Goal: Information Seeking & Learning: Learn about a topic

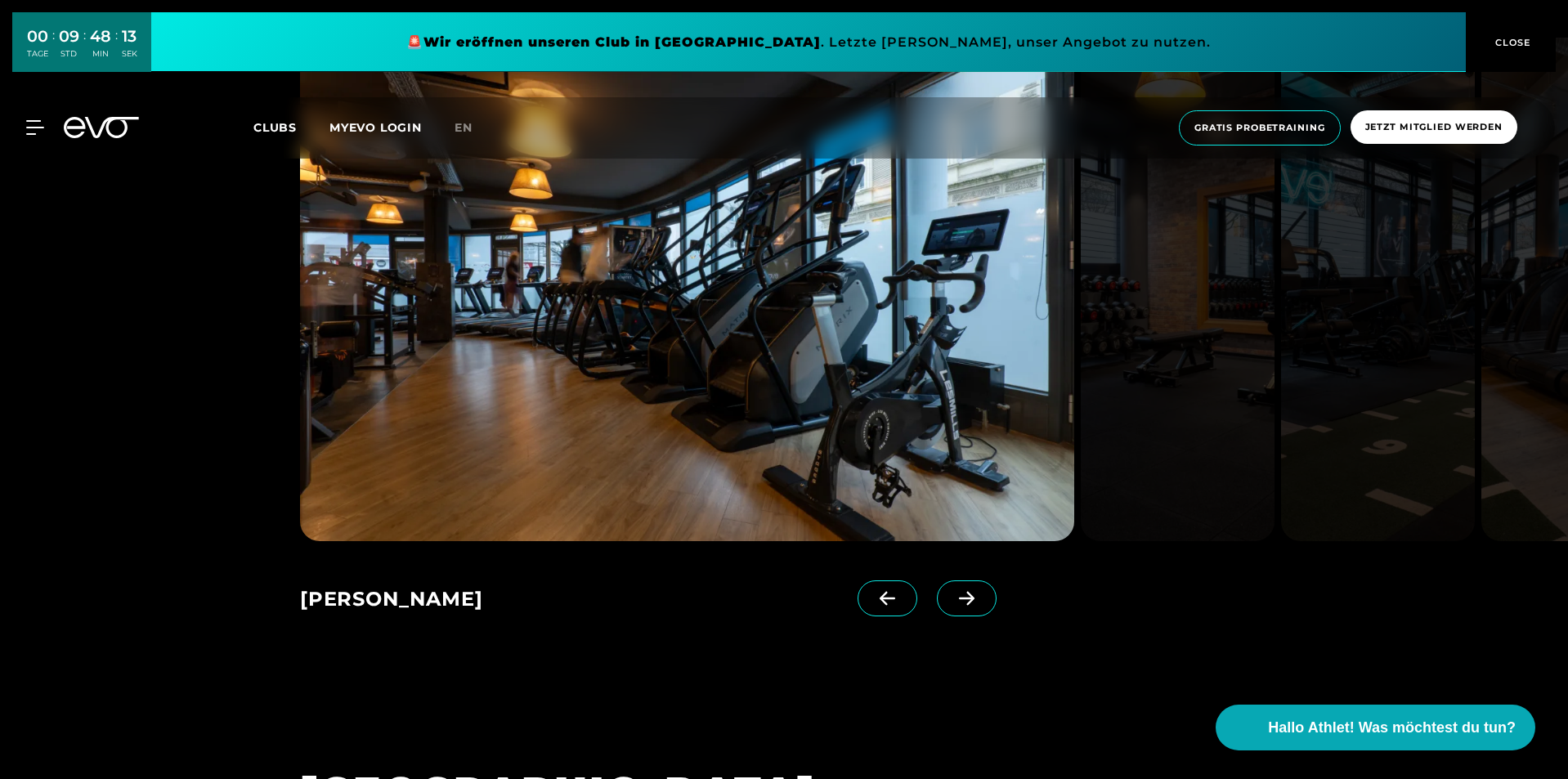
scroll to position [1227, 0]
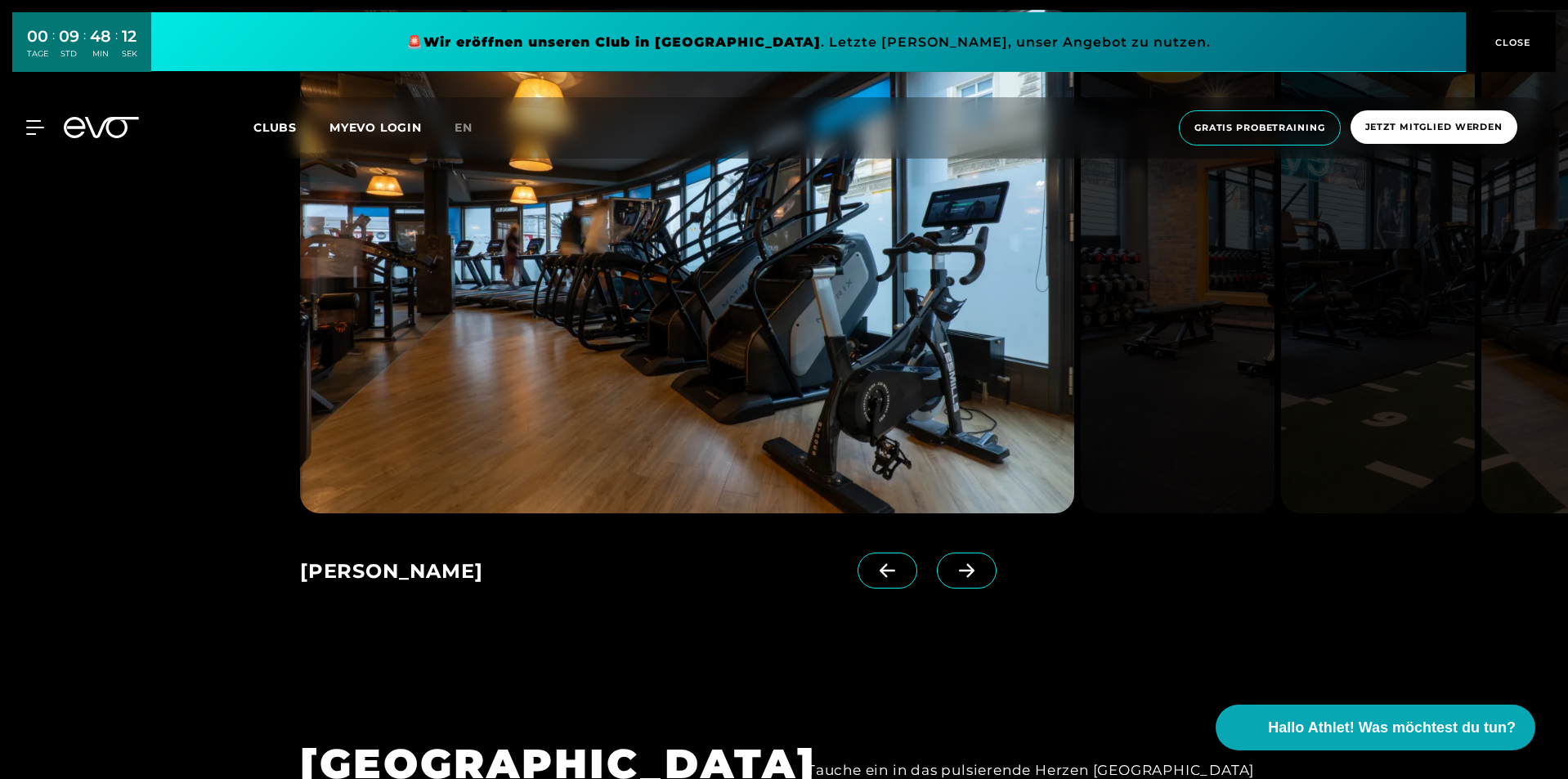
click at [960, 566] on span at bounding box center [967, 570] width 60 height 36
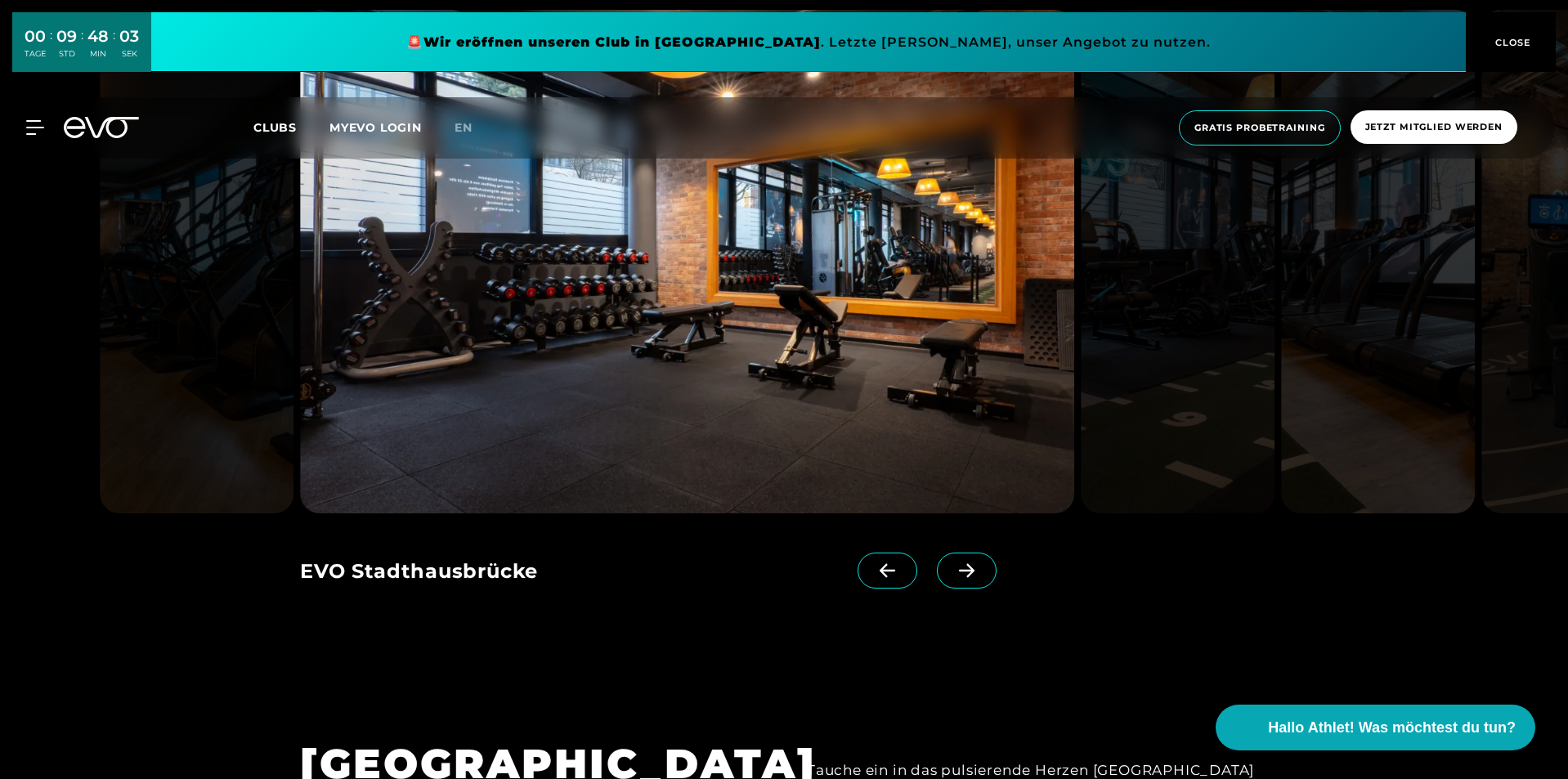
click at [958, 567] on span at bounding box center [967, 570] width 60 height 36
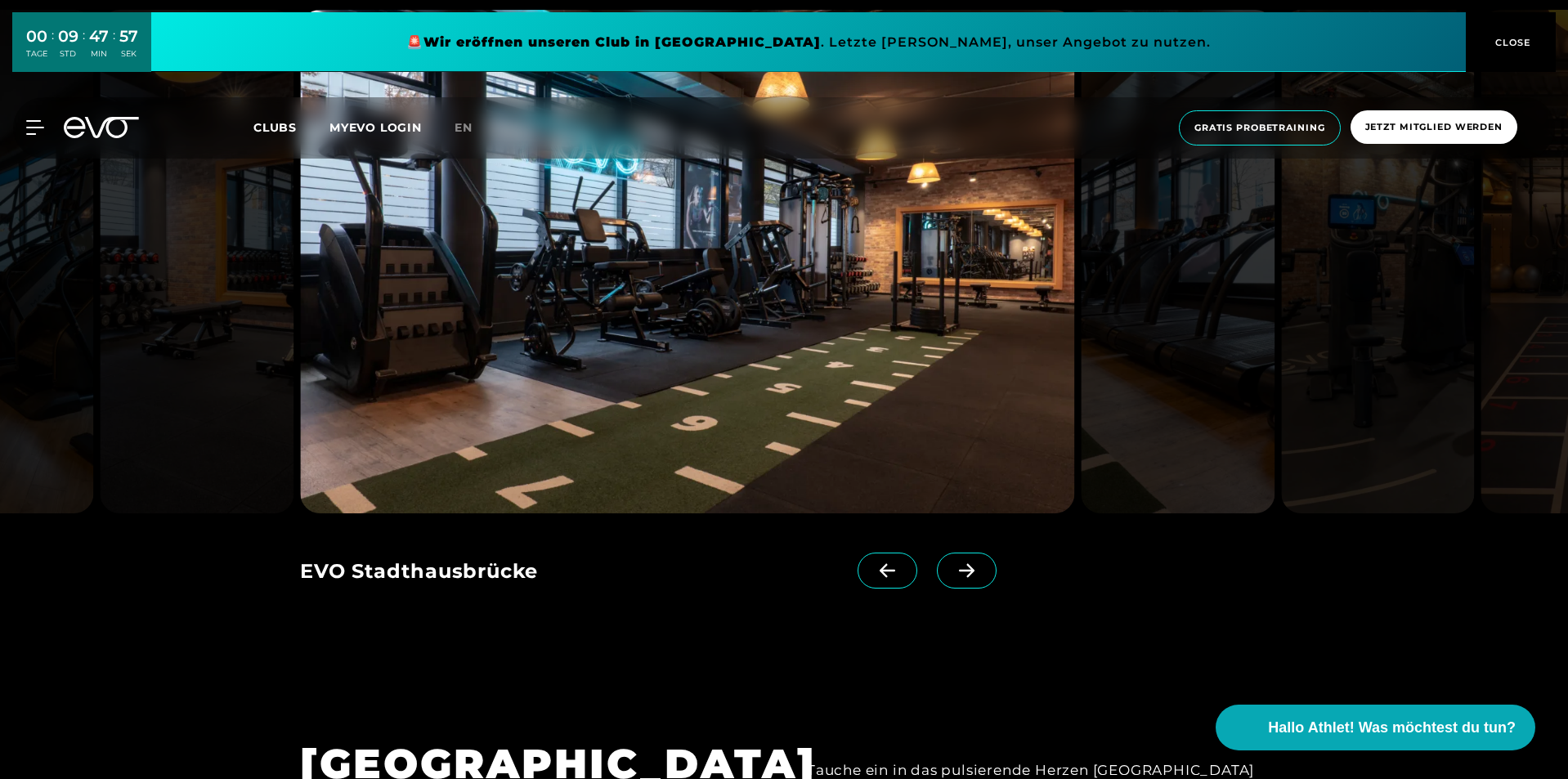
click at [958, 567] on span at bounding box center [967, 570] width 60 height 36
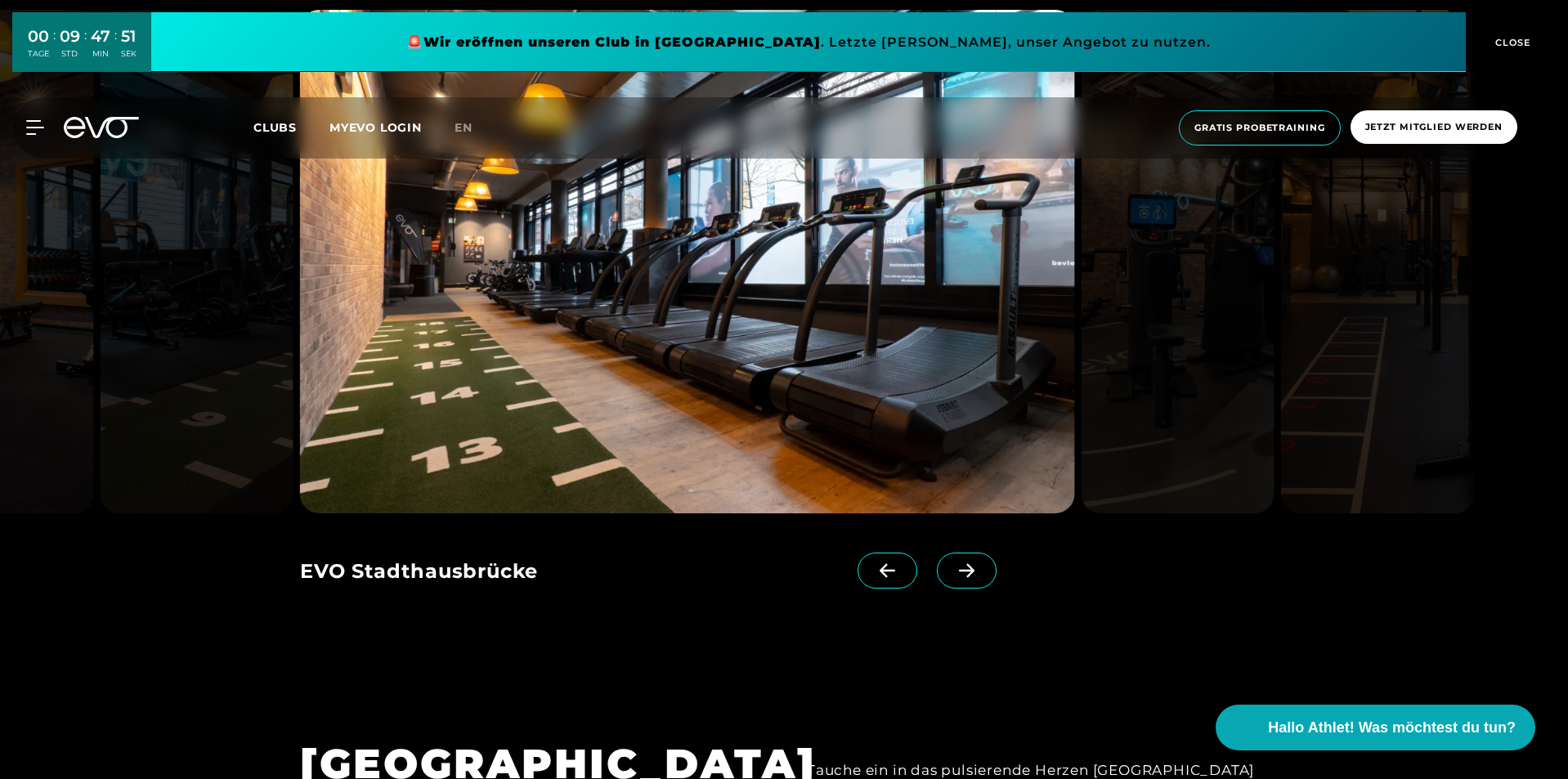
click at [958, 567] on span at bounding box center [967, 570] width 60 height 36
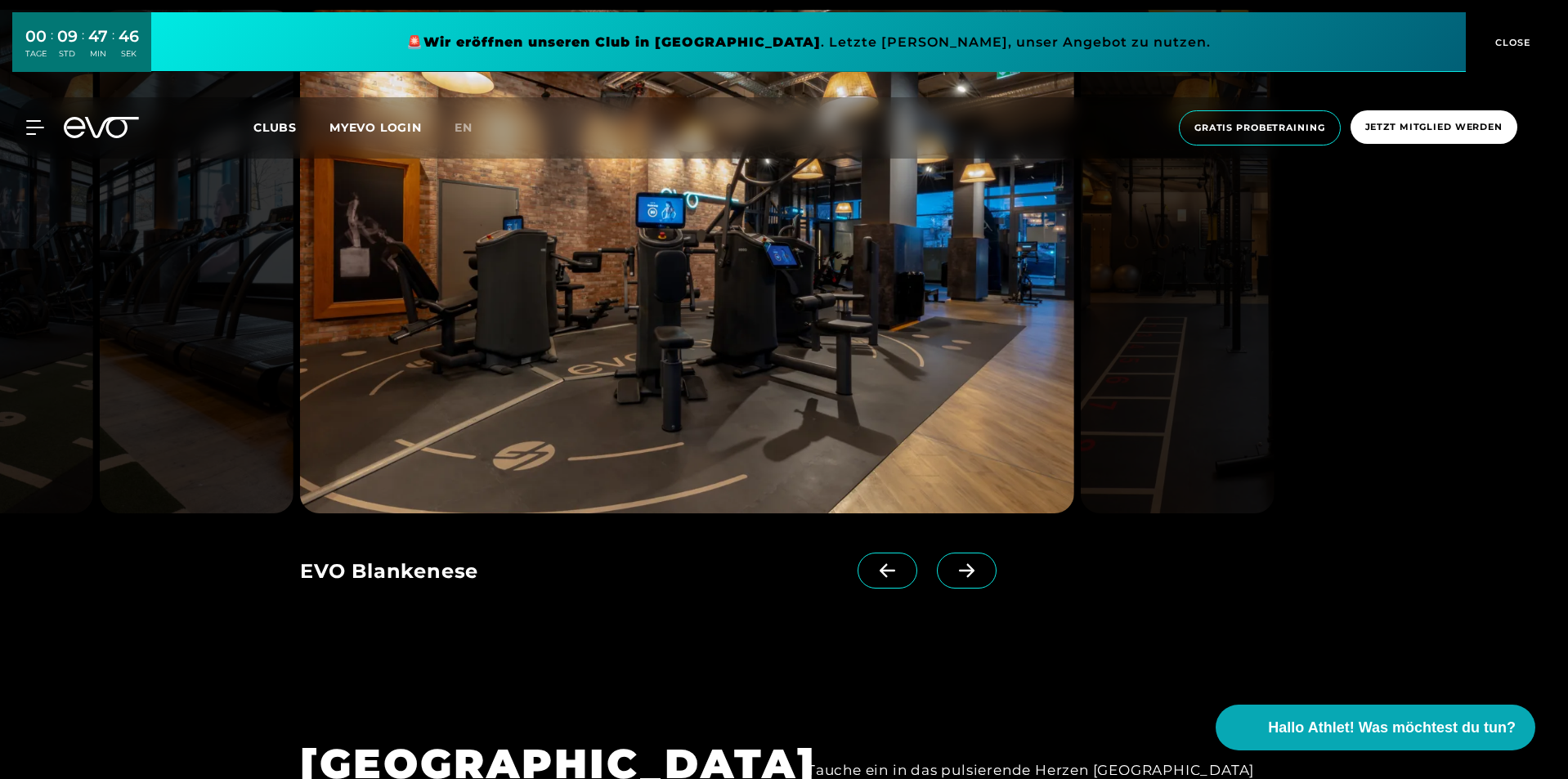
click at [958, 567] on span at bounding box center [967, 570] width 60 height 36
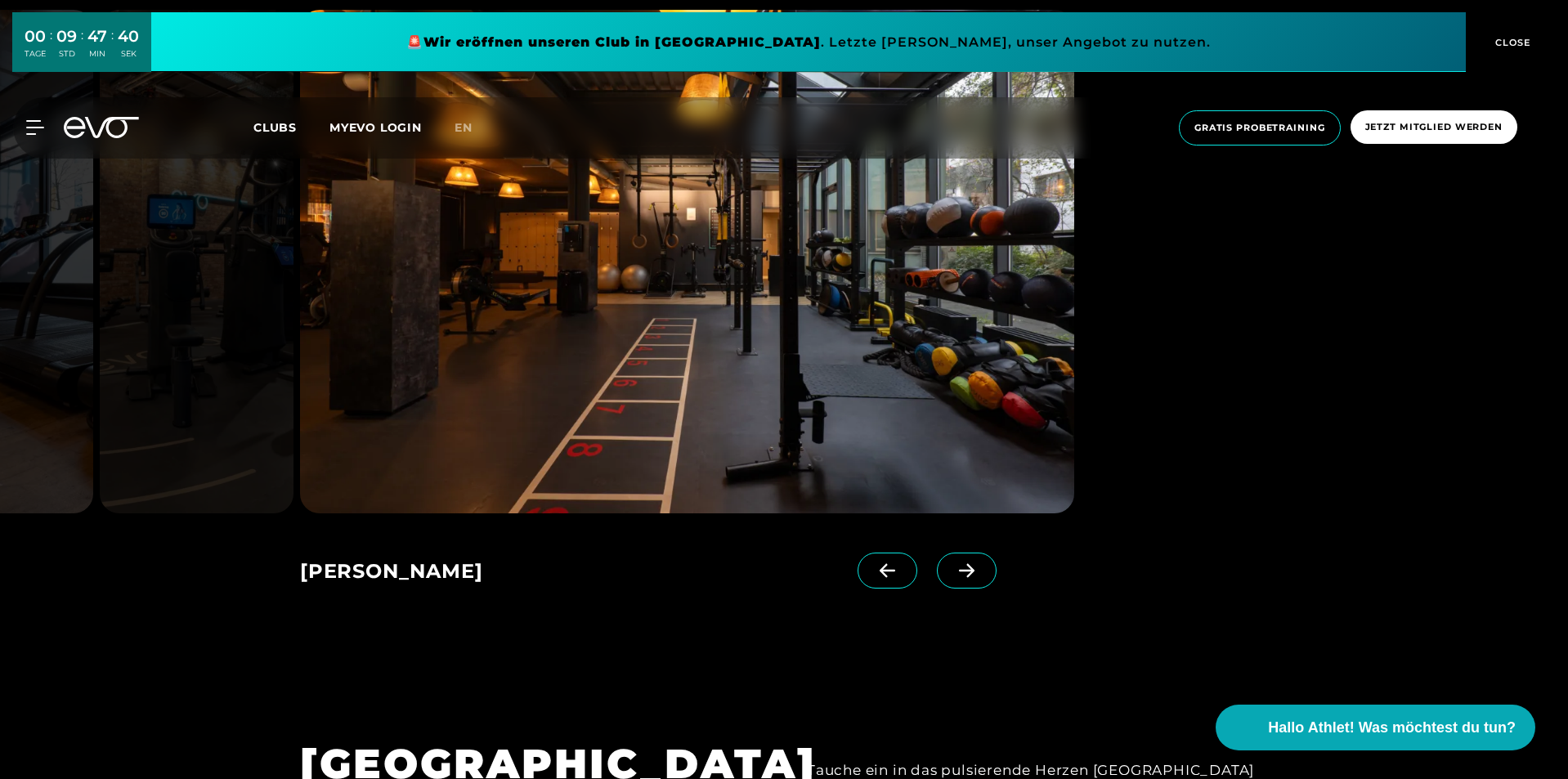
click at [958, 567] on span at bounding box center [967, 570] width 60 height 36
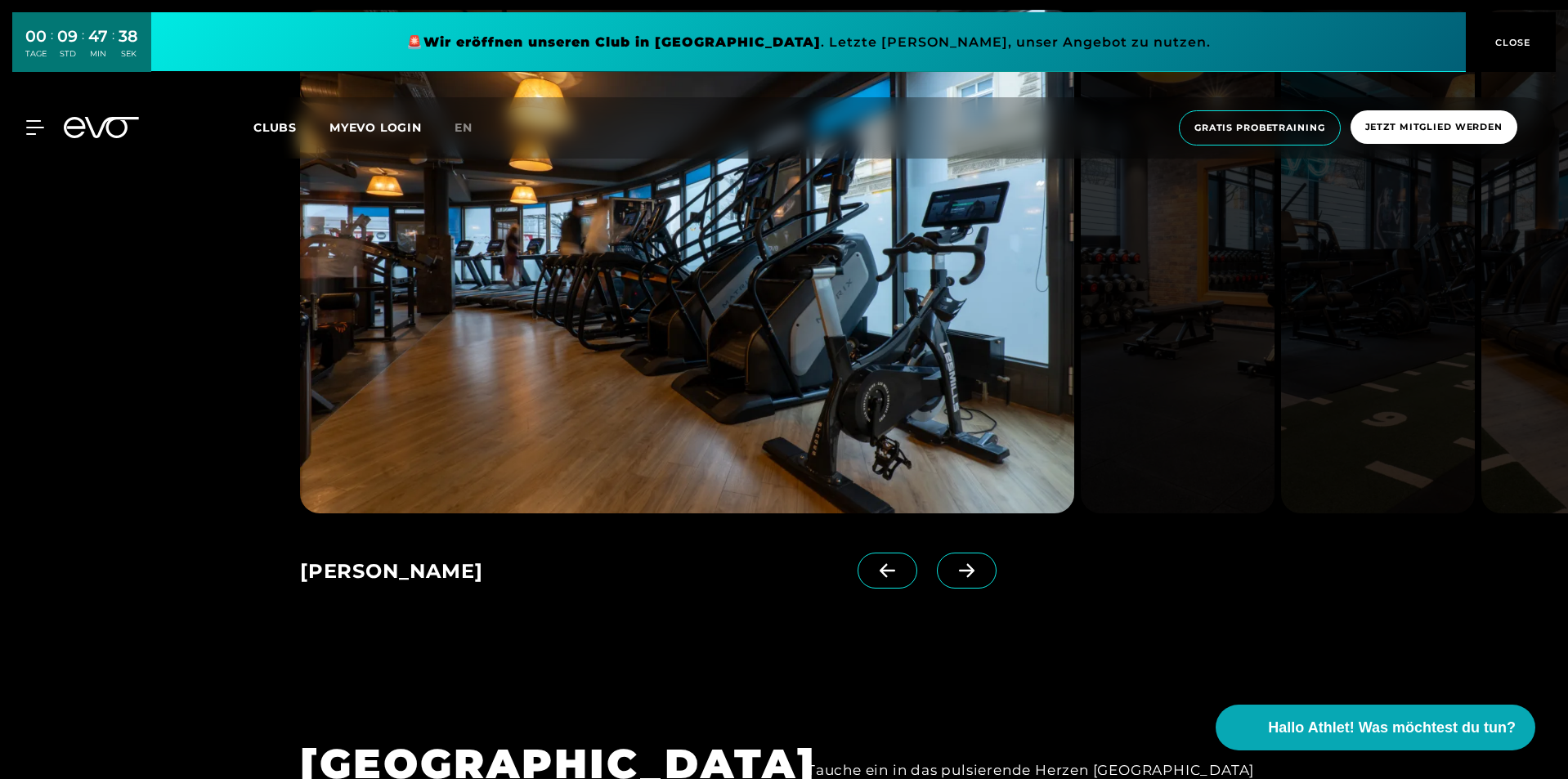
click at [1508, 45] on span "CLOSE" at bounding box center [1512, 42] width 40 height 14
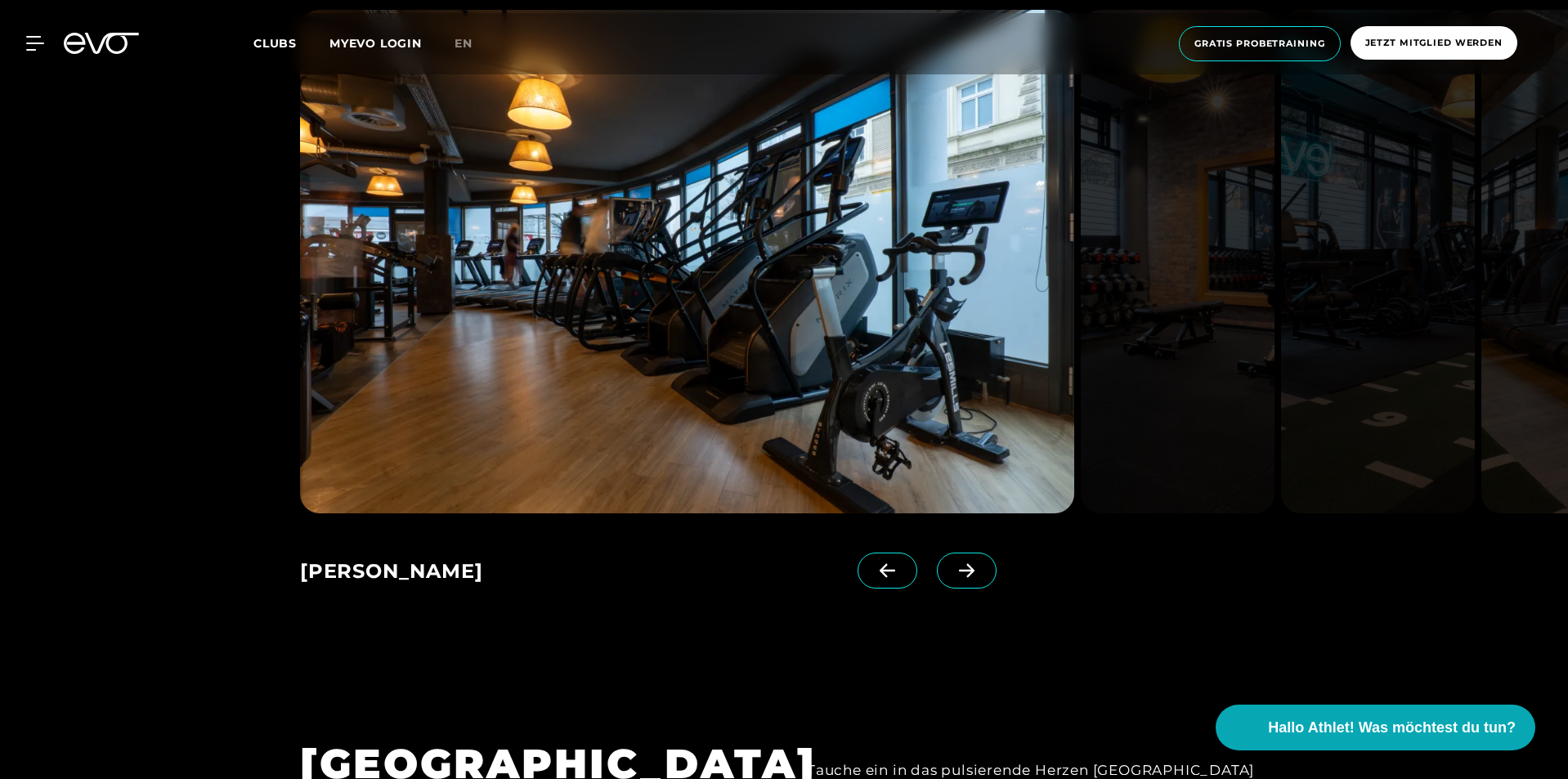
click at [38, 35] on div "MyEVO Login Über EVO Mitgliedschaften Probetraining TAGESPASS EVO Studios [GEOG…" at bounding box center [783, 44] width 1561 height 61
click at [35, 37] on icon at bounding box center [38, 44] width 23 height 13
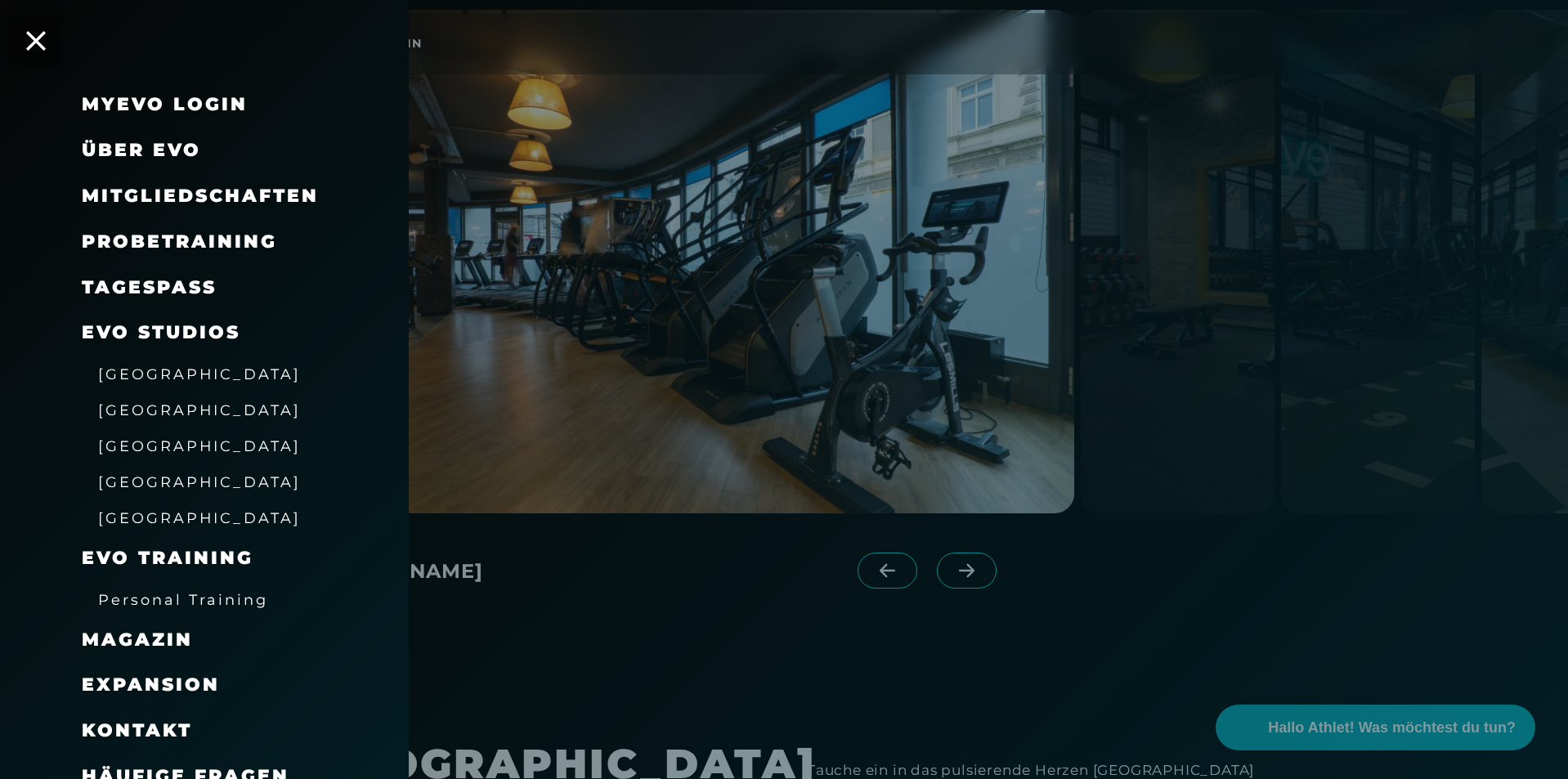
scroll to position [20, 0]
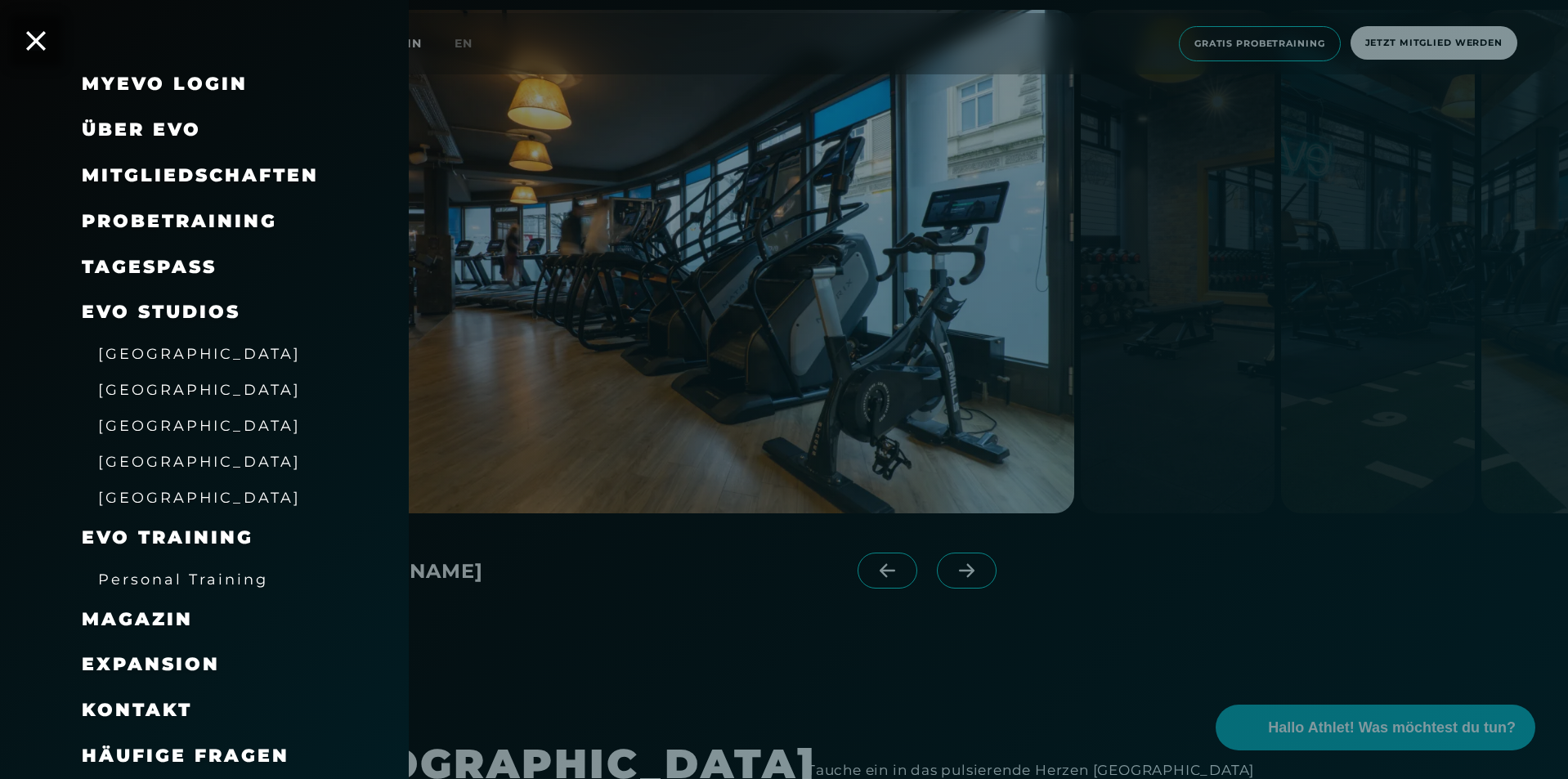
click at [228, 751] on span "Häufige Fragen" at bounding box center [186, 755] width 208 height 22
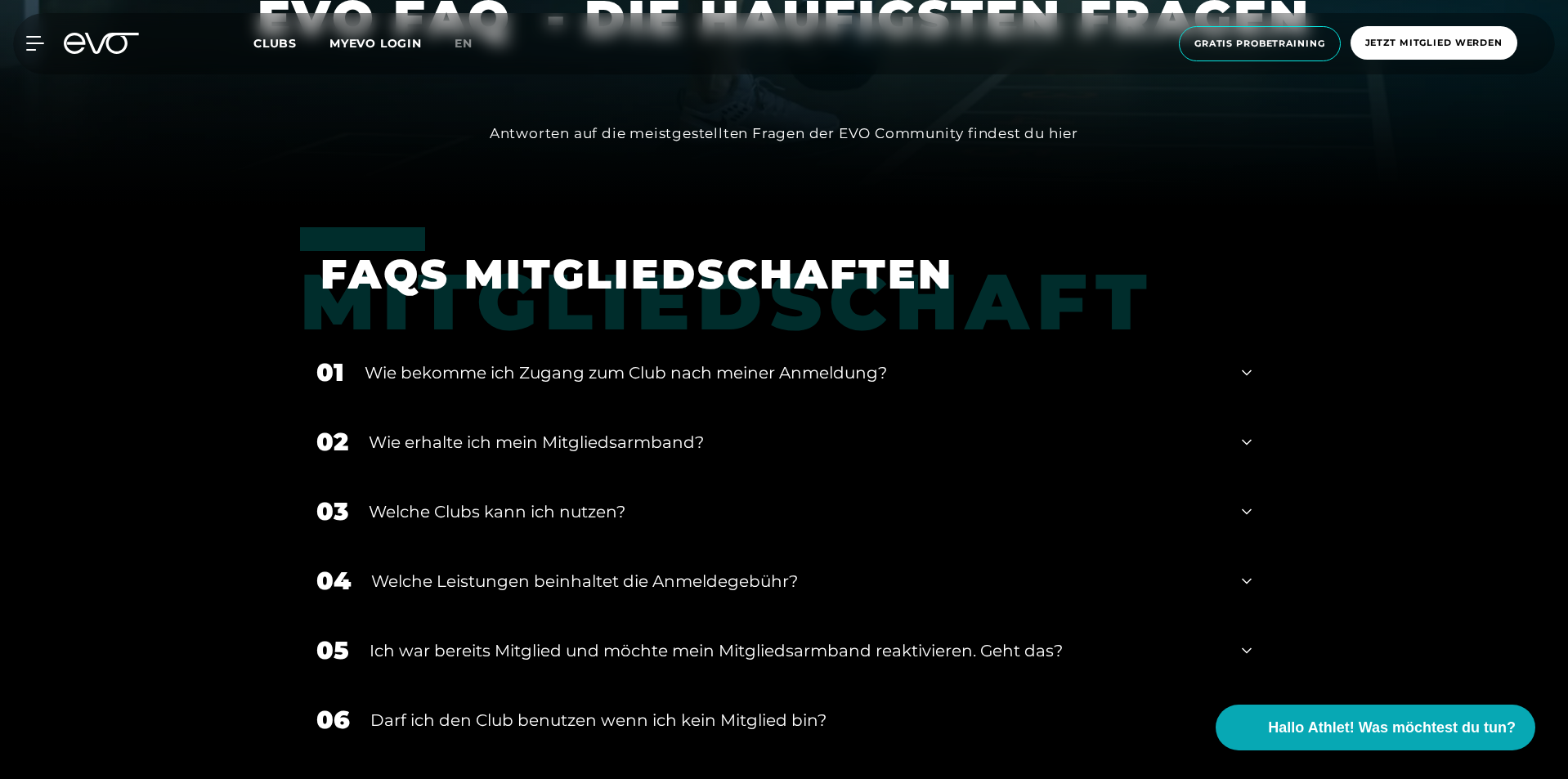
scroll to position [736, 0]
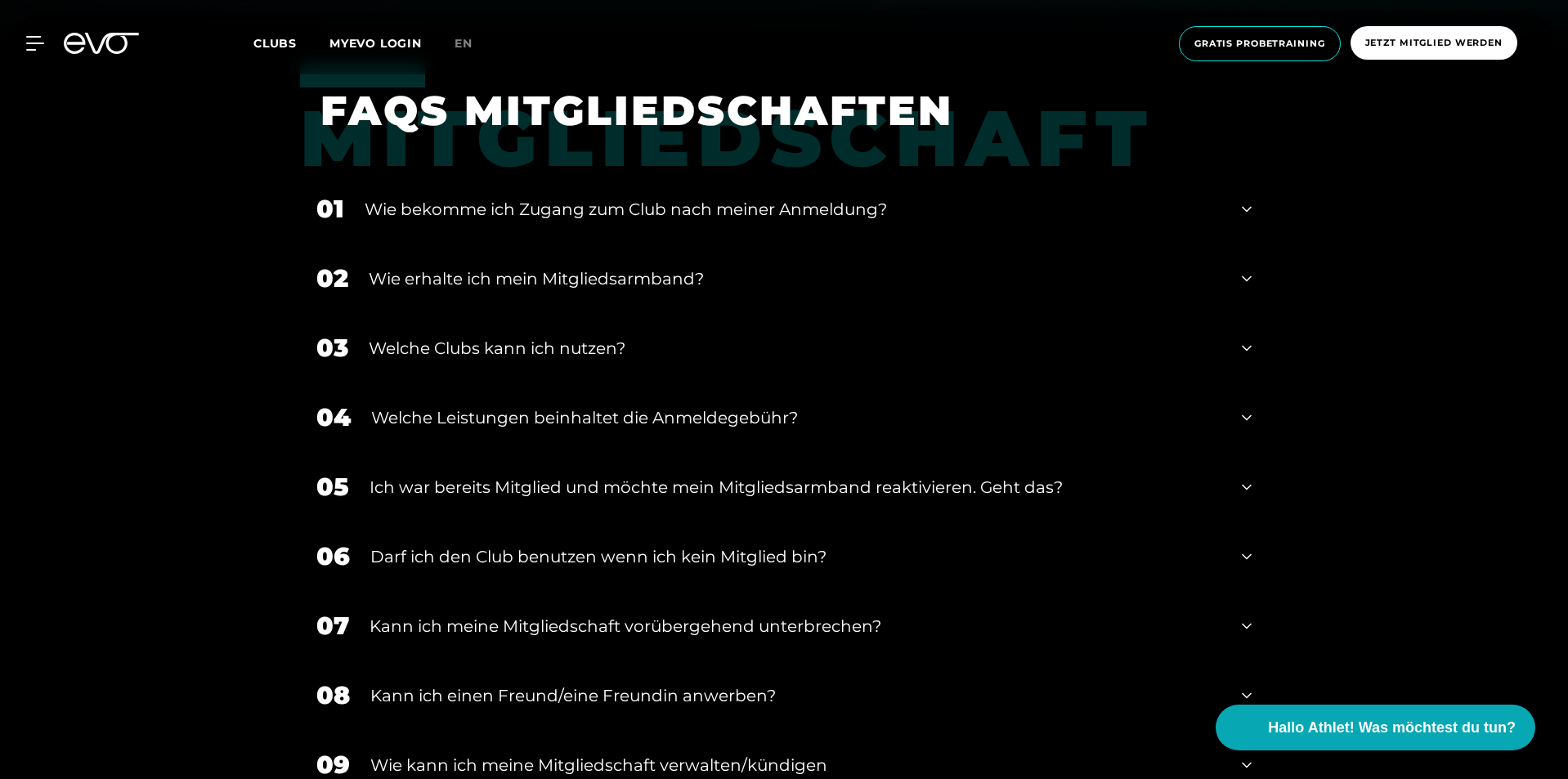
click at [581, 354] on div "Welche Clubs kann ich nutzen?" at bounding box center [794, 349] width 853 height 25
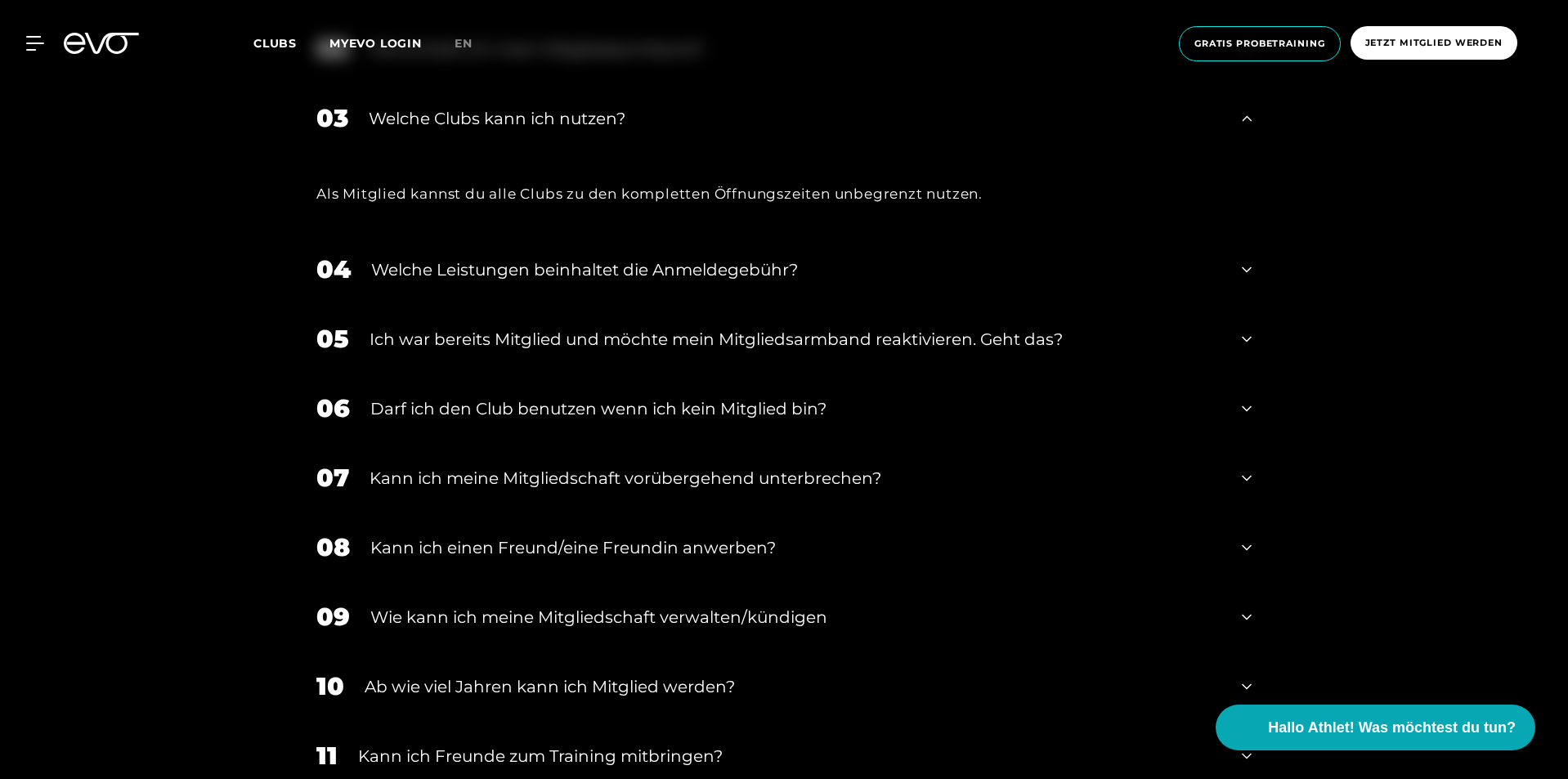
scroll to position [981, 0]
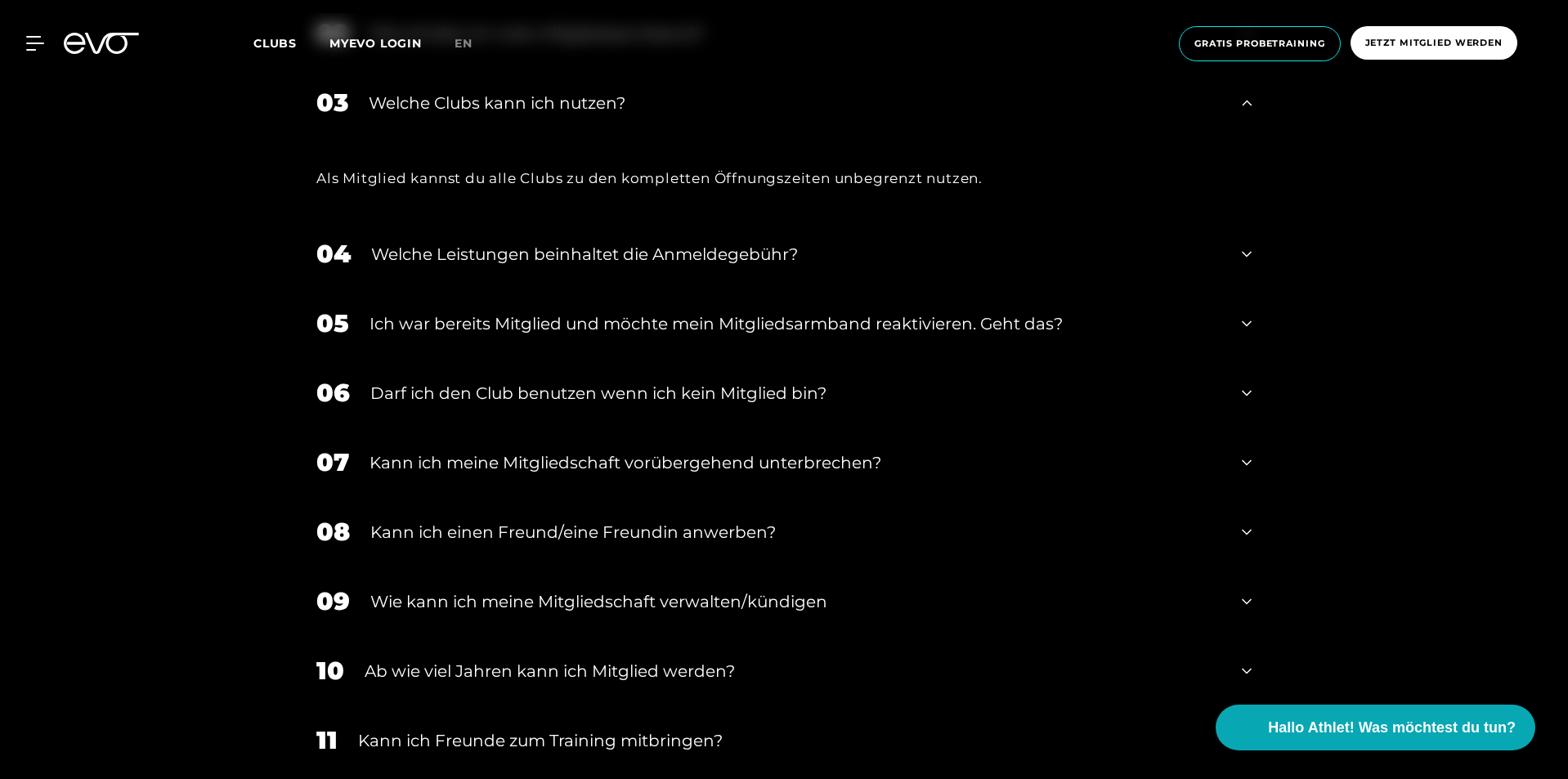
click at [800, 461] on div "Kann ich meine Mitgliedschaft vorübergehend unterbrechen?" at bounding box center [795, 463] width 852 height 25
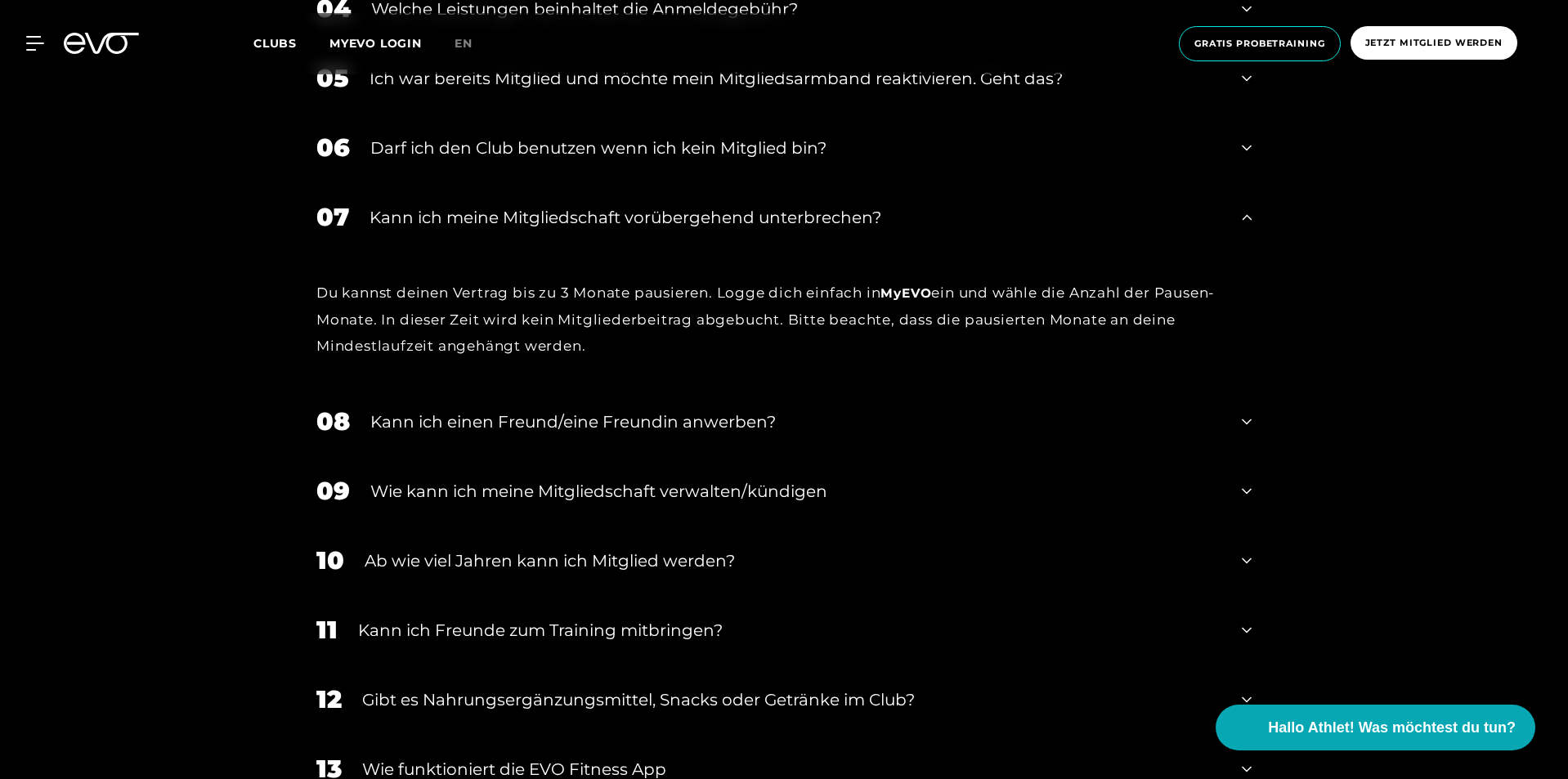
scroll to position [1389, 0]
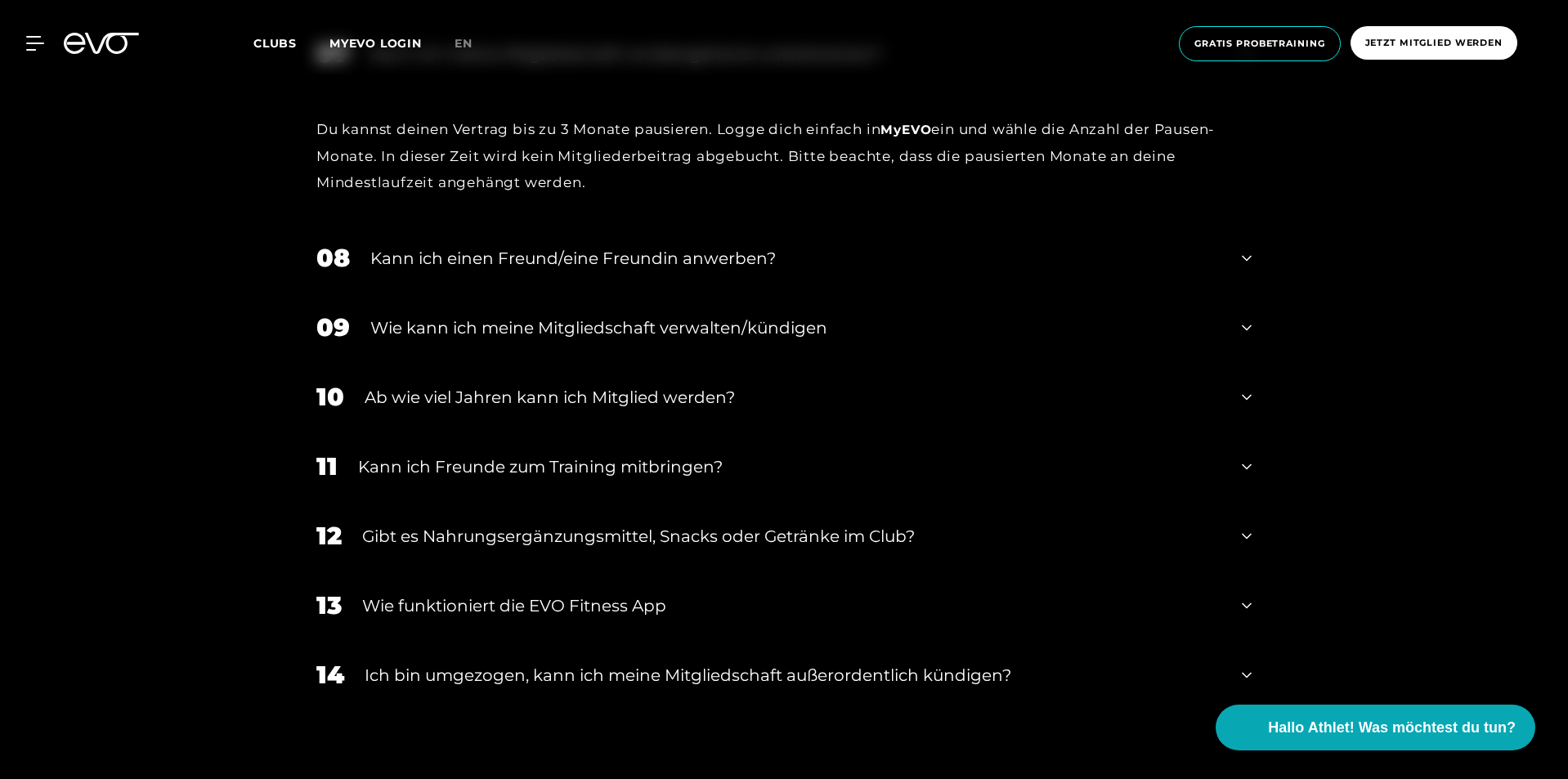
click at [811, 538] on div "Gibt es Nahrungsergänzungsmittel, Snacks oder Getränke im Club?" at bounding box center [792, 536] width 859 height 25
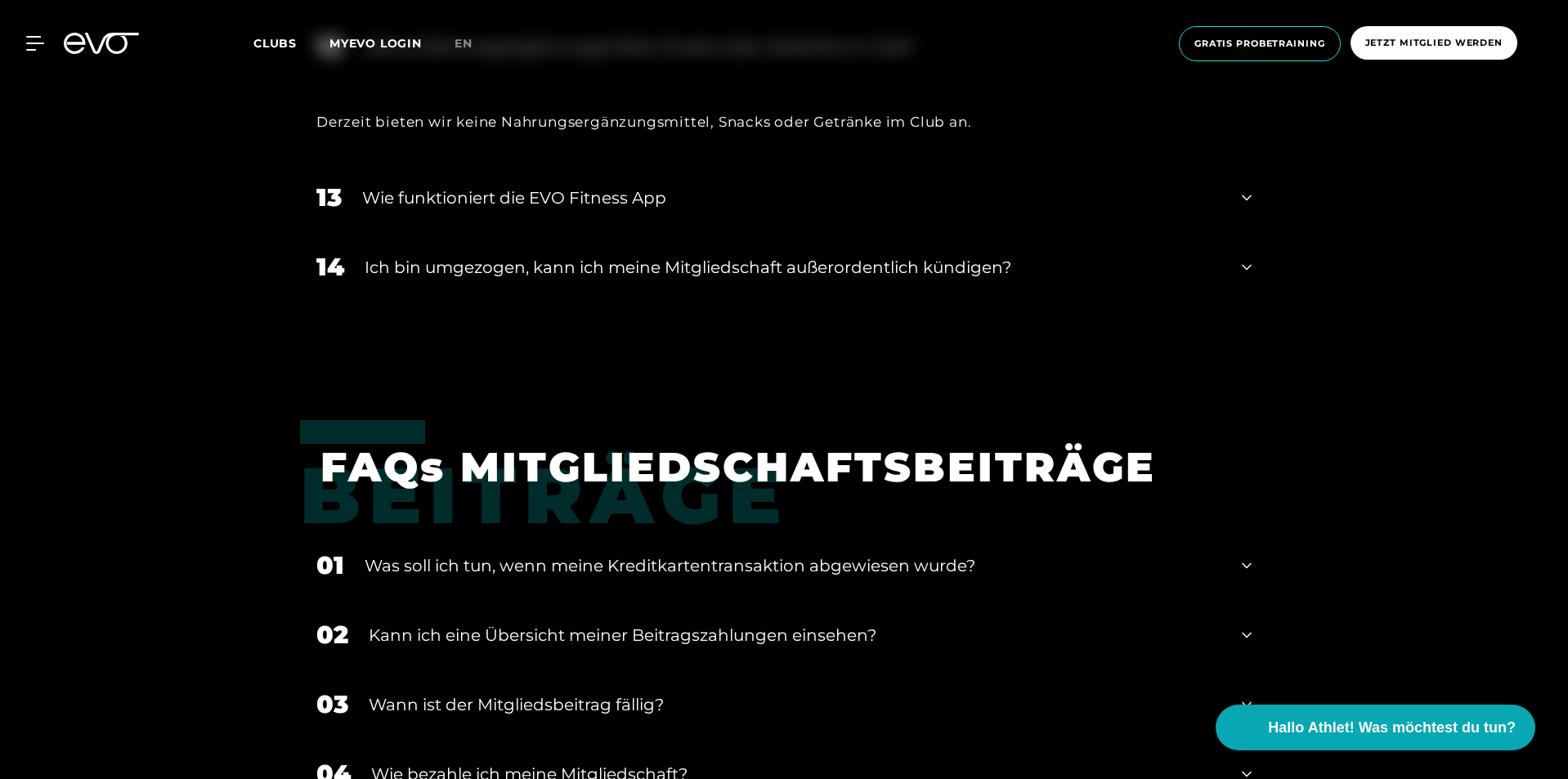
scroll to position [1880, 0]
click at [786, 263] on div "Ich bin umgezogen, kann ich meine Mitgliedschaft außerordentlich kündigen?" at bounding box center [794, 267] width 857 height 25
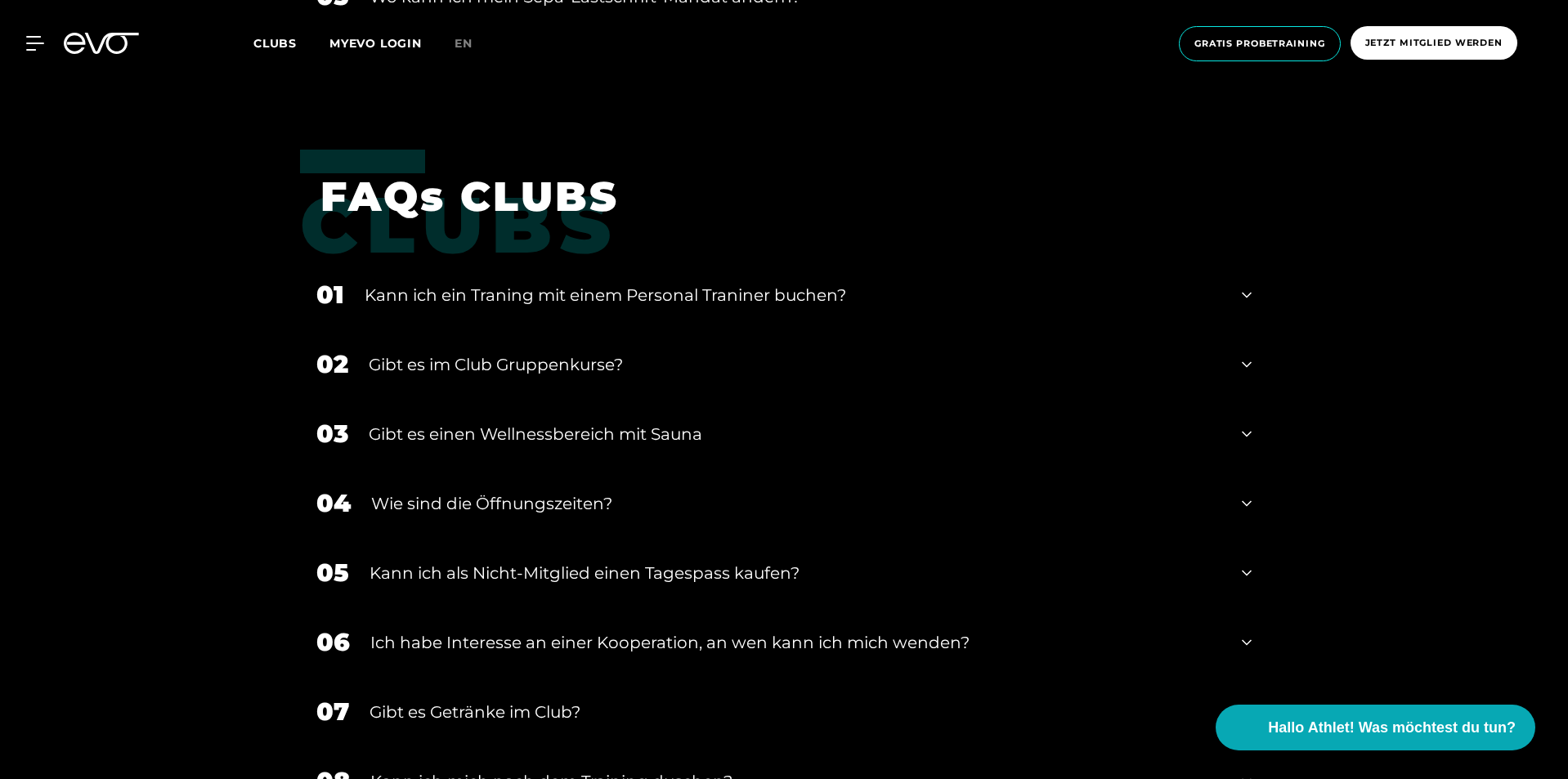
scroll to position [3025, 0]
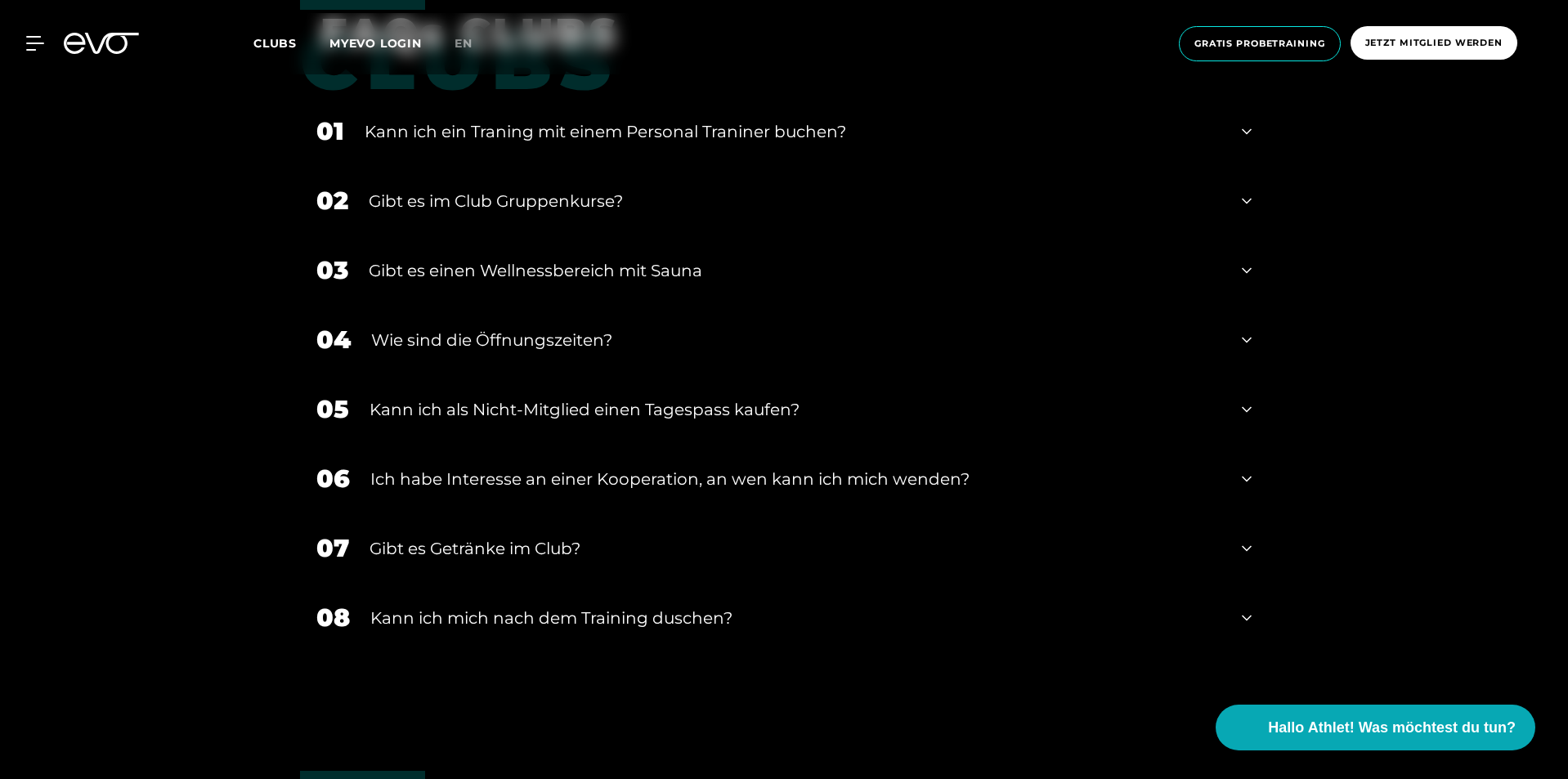
click at [733, 622] on div "Kann ich mich nach dem Training duschen?" at bounding box center [796, 618] width 852 height 25
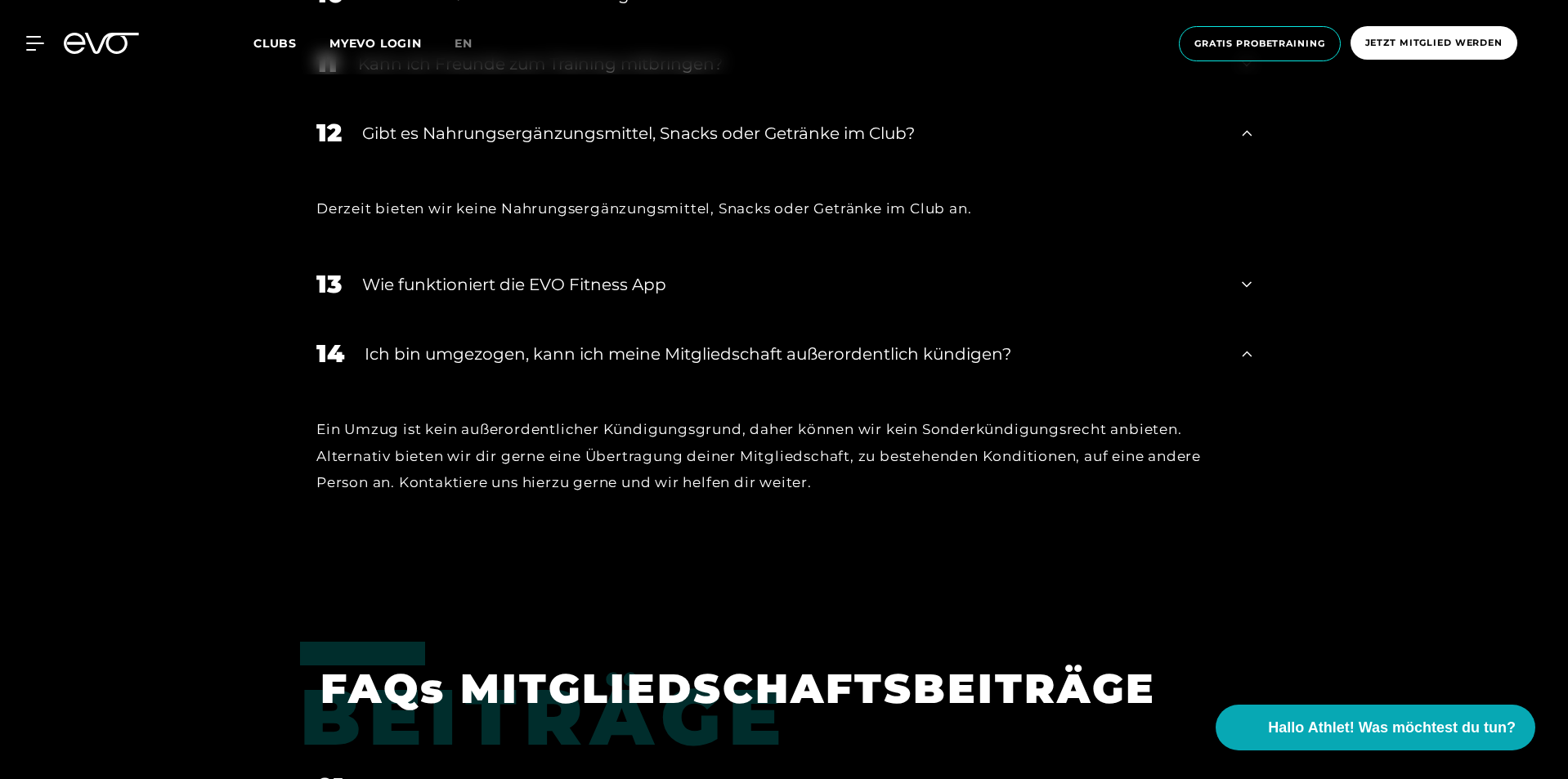
scroll to position [1635, 0]
